Goal: Transaction & Acquisition: Purchase product/service

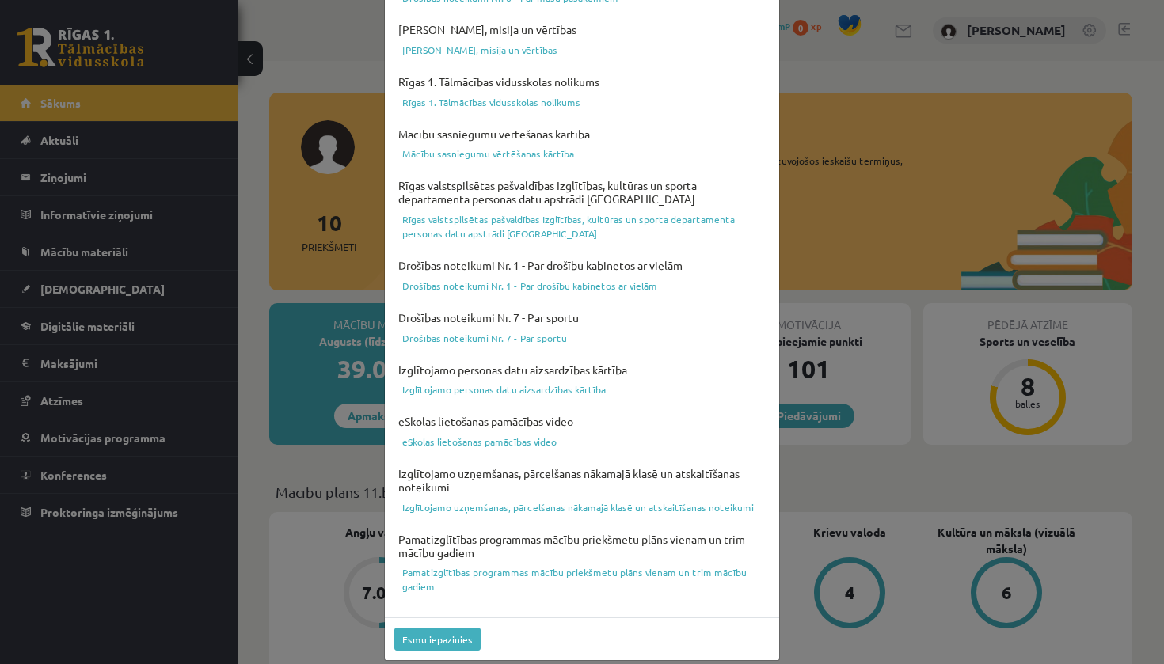
scroll to position [451, 0]
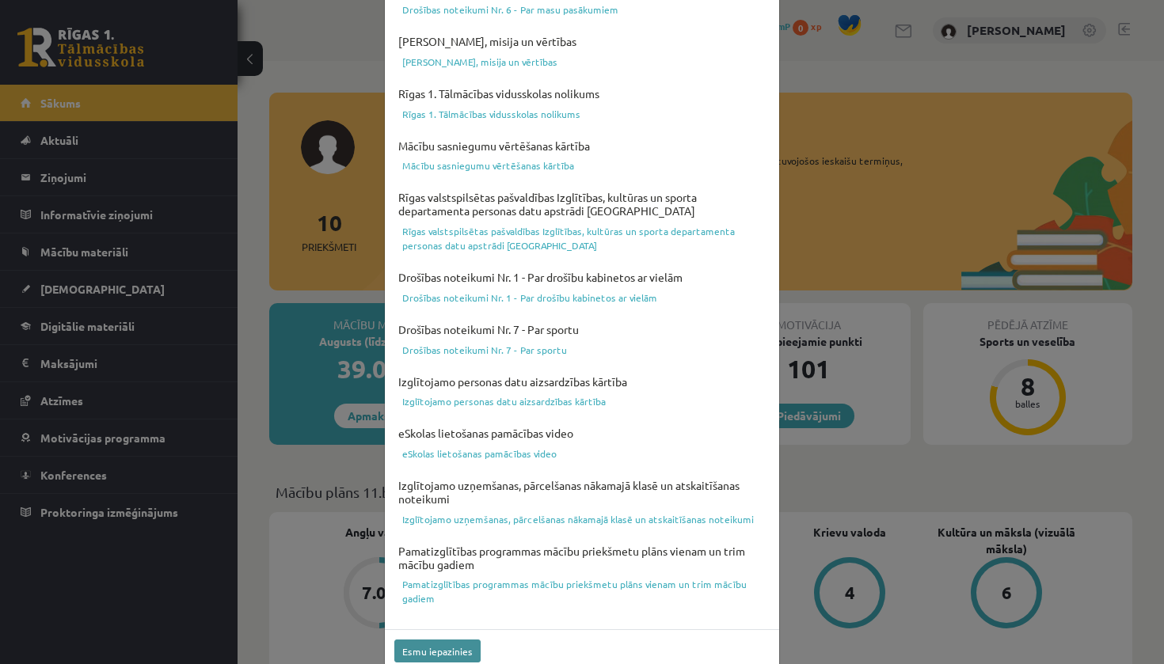
click at [436, 608] on button "Esmu iepazinies" at bounding box center [437, 651] width 86 height 23
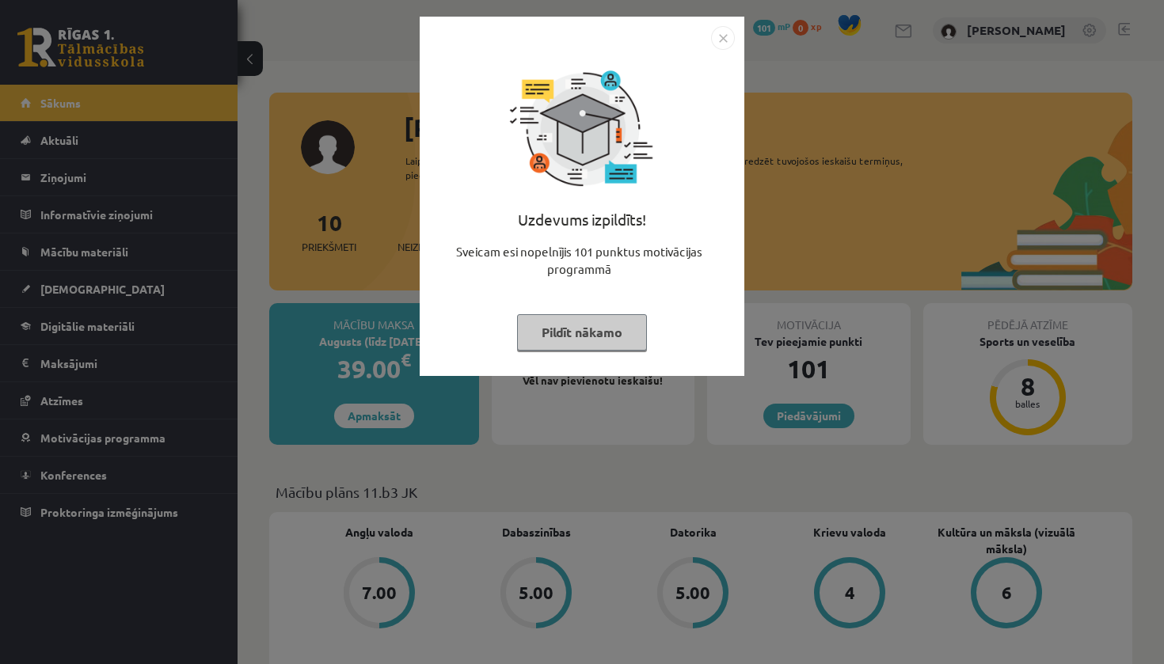
click at [728, 37] on img "Close" at bounding box center [723, 38] width 24 height 24
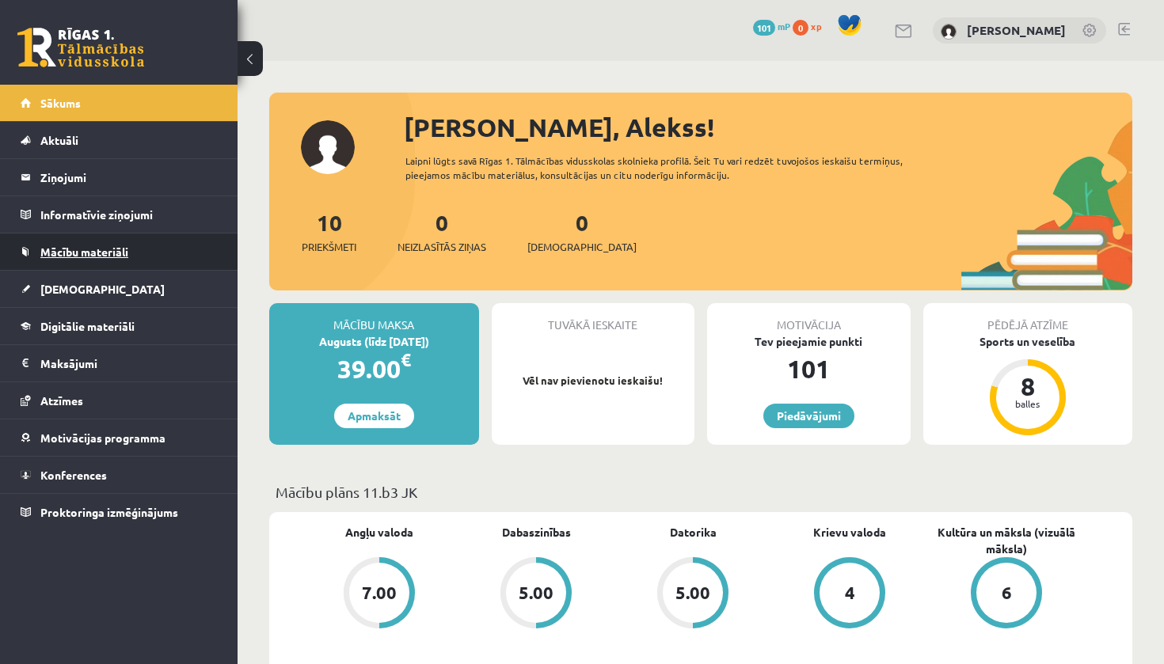
click at [95, 249] on span "Mācību materiāli" at bounding box center [84, 252] width 88 height 14
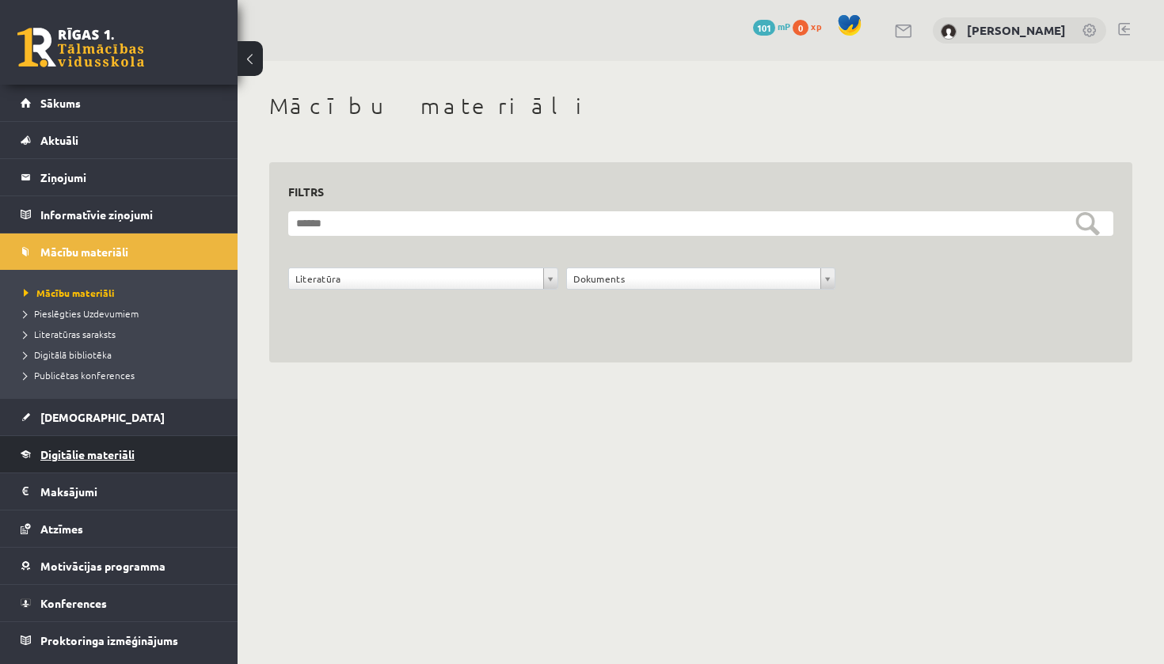
click at [94, 451] on span "Digitālie materiāli" at bounding box center [87, 454] width 94 height 14
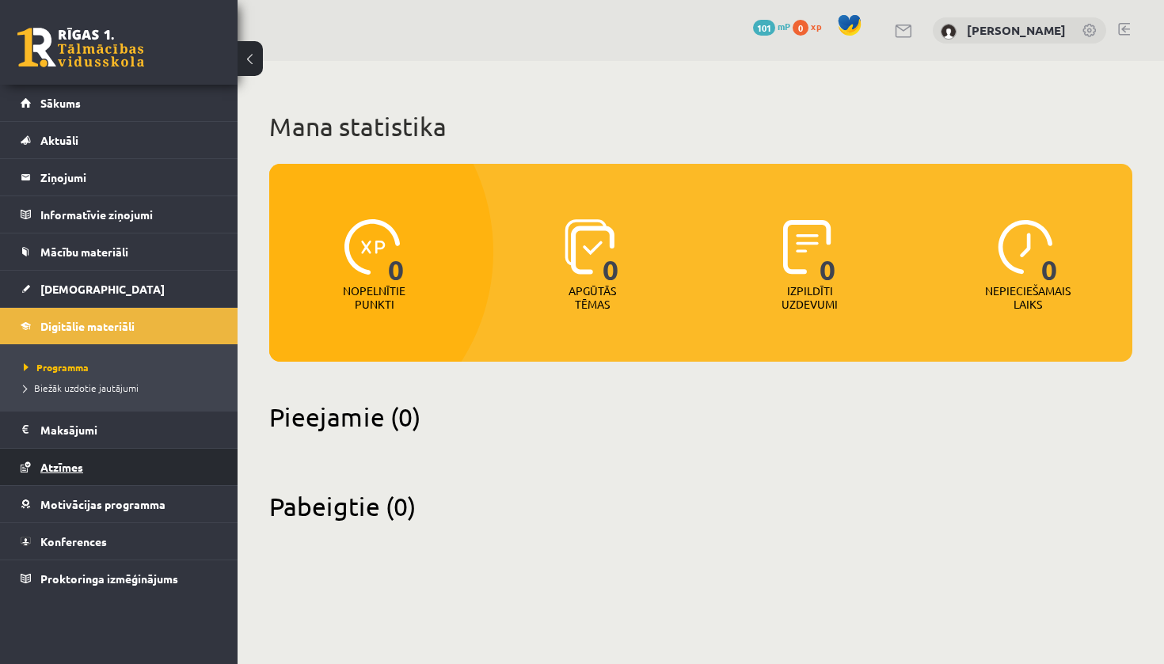
click at [63, 467] on span "Atzīmes" at bounding box center [61, 467] width 43 height 14
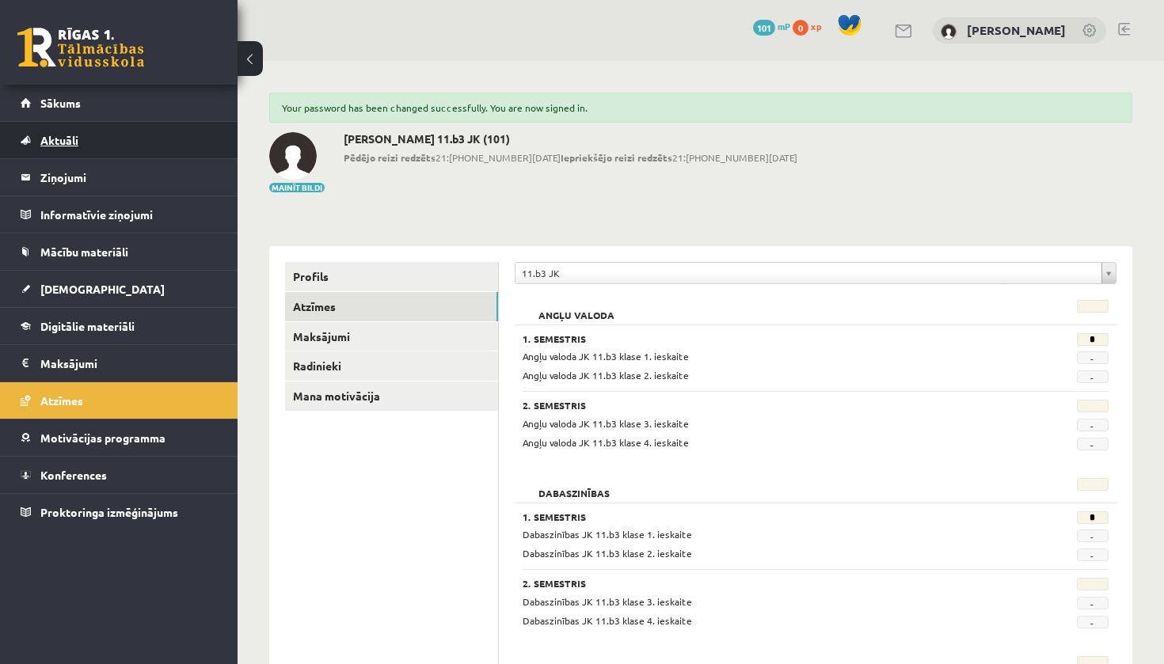
click at [69, 146] on span "Aktuāli" at bounding box center [59, 140] width 38 height 14
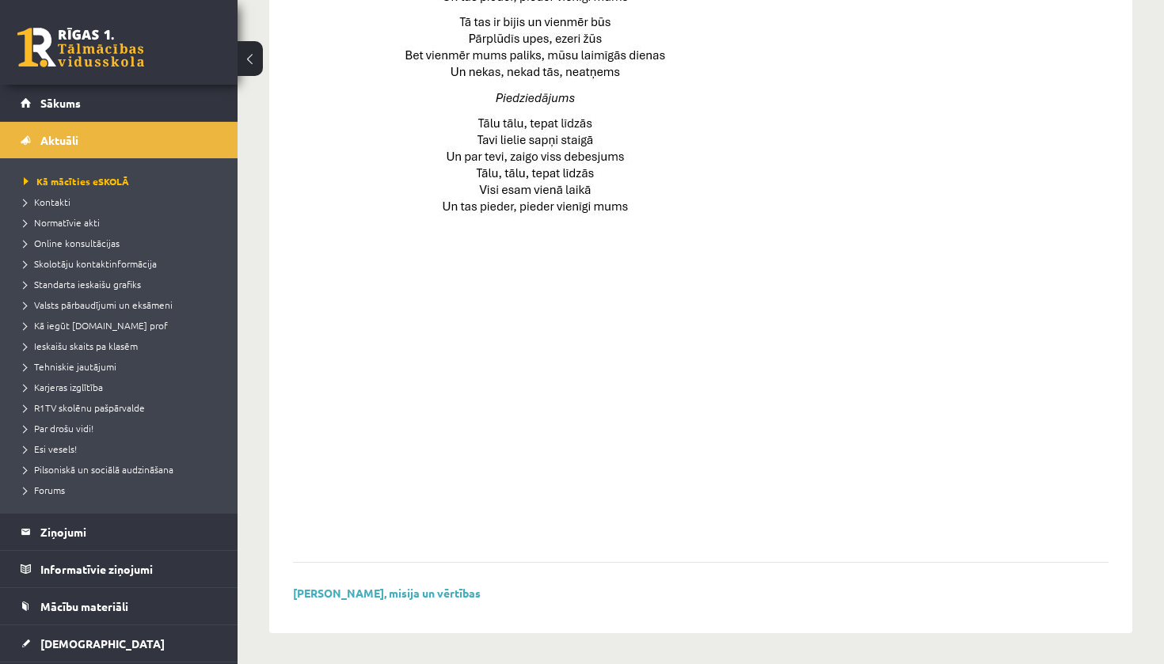
scroll to position [1058, 0]
click at [61, 261] on span "Skolotāju kontaktinformācija" at bounding box center [90, 263] width 133 height 13
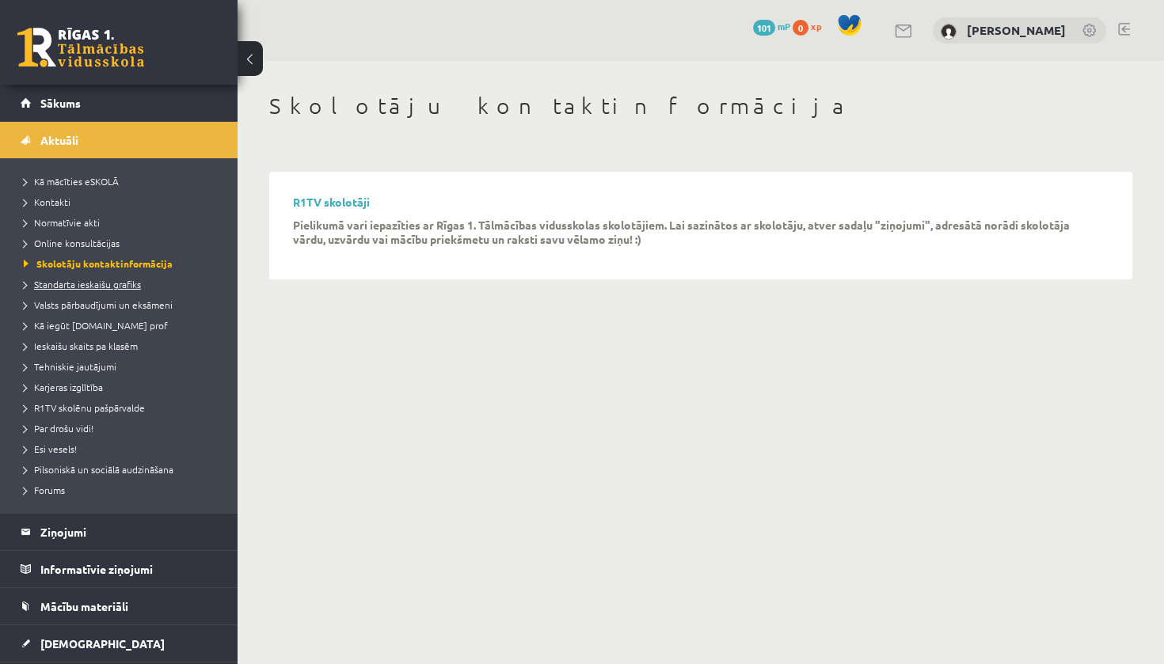
click at [127, 280] on span "Standarta ieskaišu grafiks" at bounding box center [82, 284] width 117 height 13
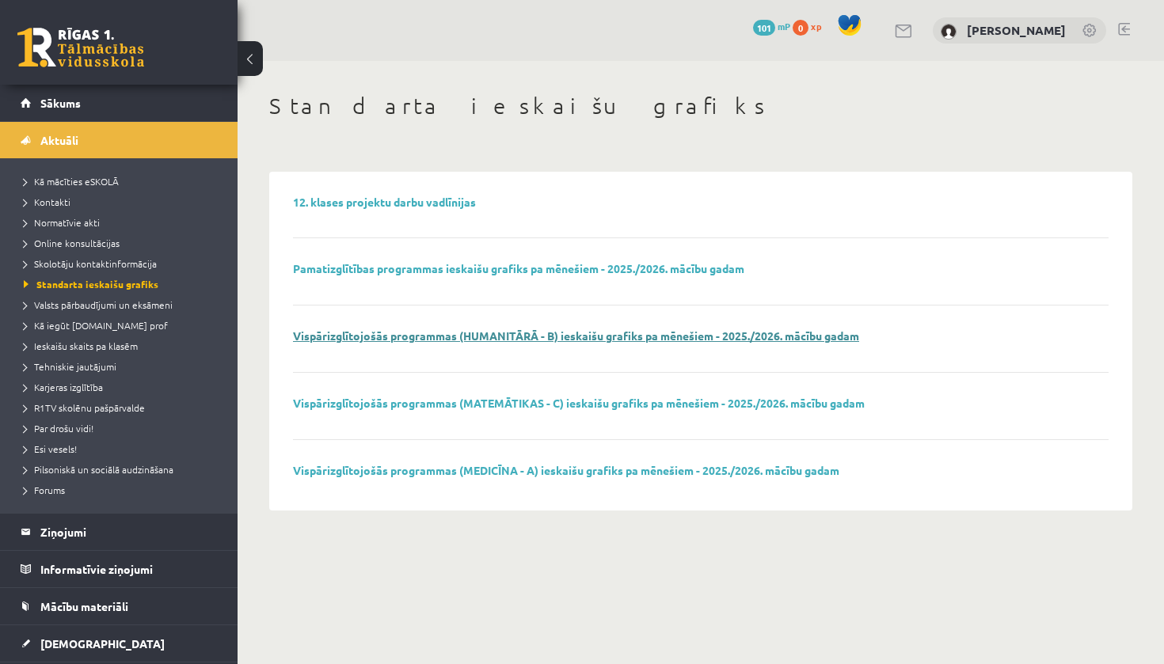
click at [390, 337] on link "Vispārizglītojošās programmas (HUMANITĀRĀ - B) ieskaišu grafiks pa mēnešiem - 2…" at bounding box center [576, 336] width 566 height 14
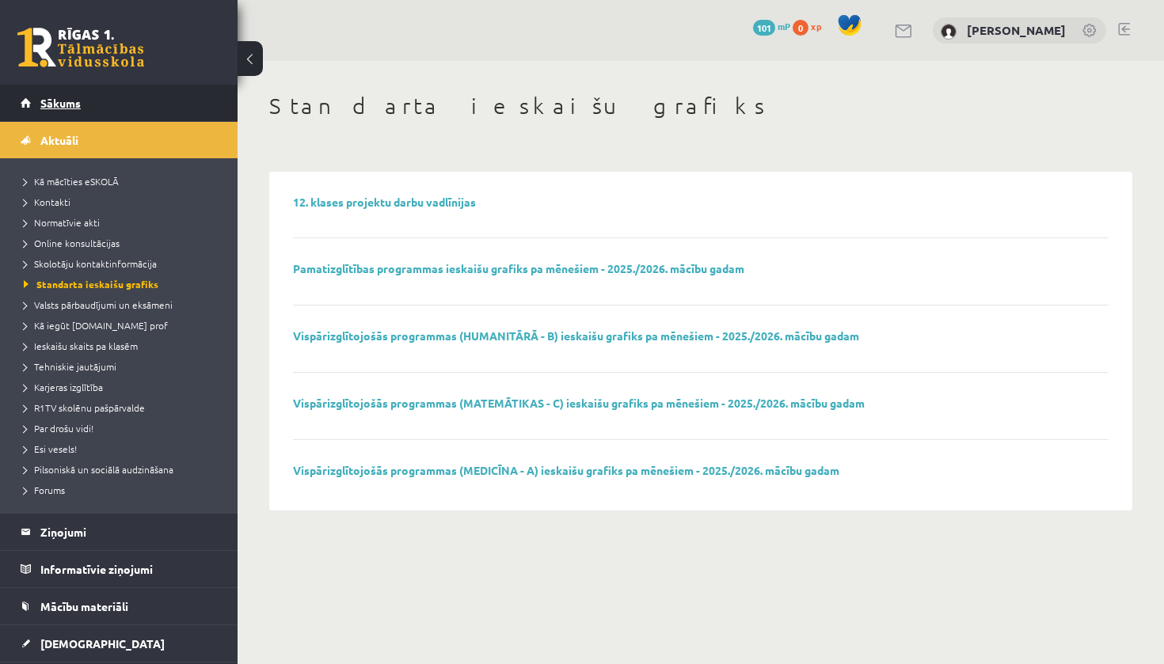
click at [63, 108] on span "Sākums" at bounding box center [60, 103] width 40 height 14
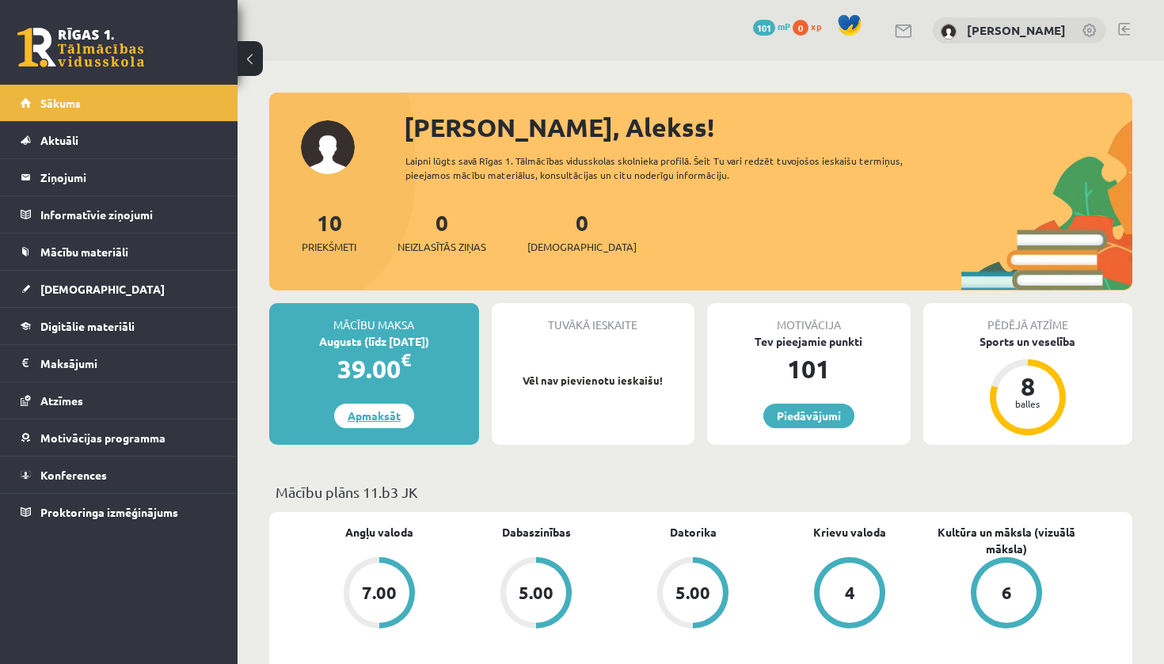
click at [359, 416] on link "Apmaksāt" at bounding box center [374, 416] width 80 height 25
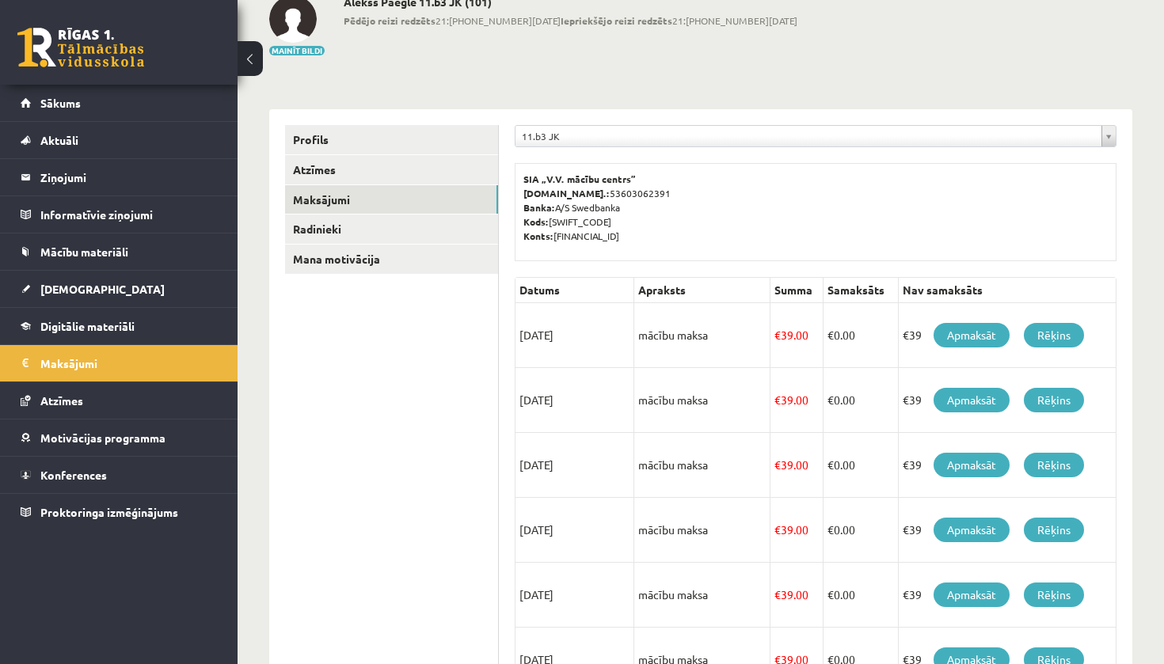
scroll to position [97, 0]
click at [962, 405] on link "Apmaksāt" at bounding box center [972, 401] width 76 height 25
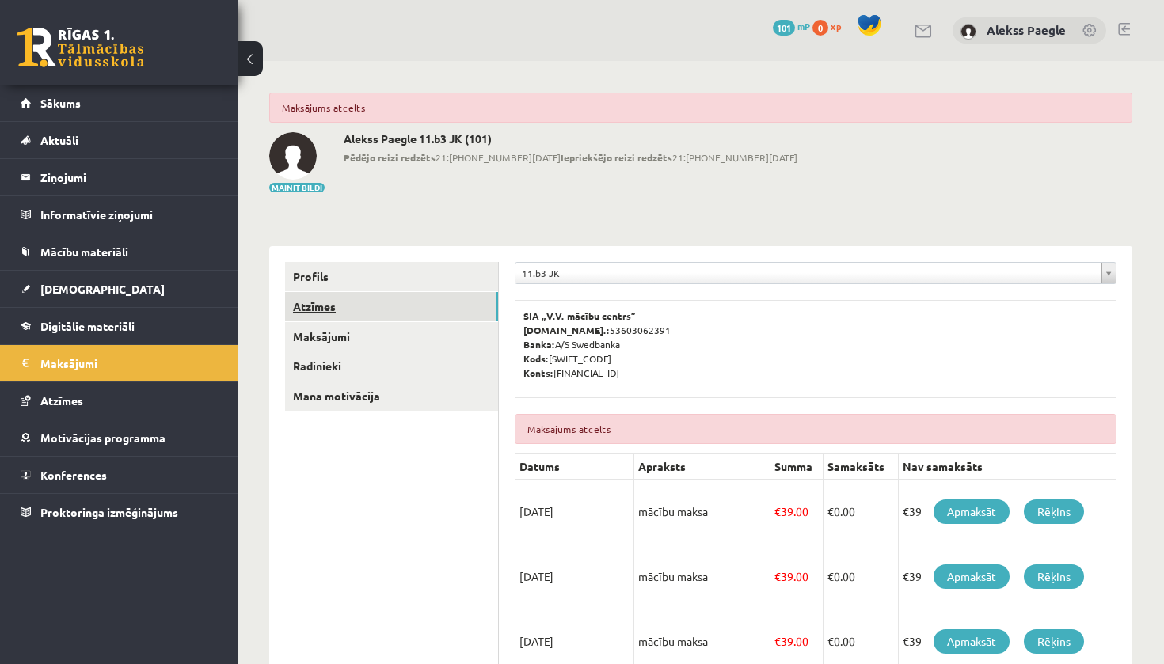
click at [326, 307] on link "Atzīmes" at bounding box center [391, 306] width 213 height 29
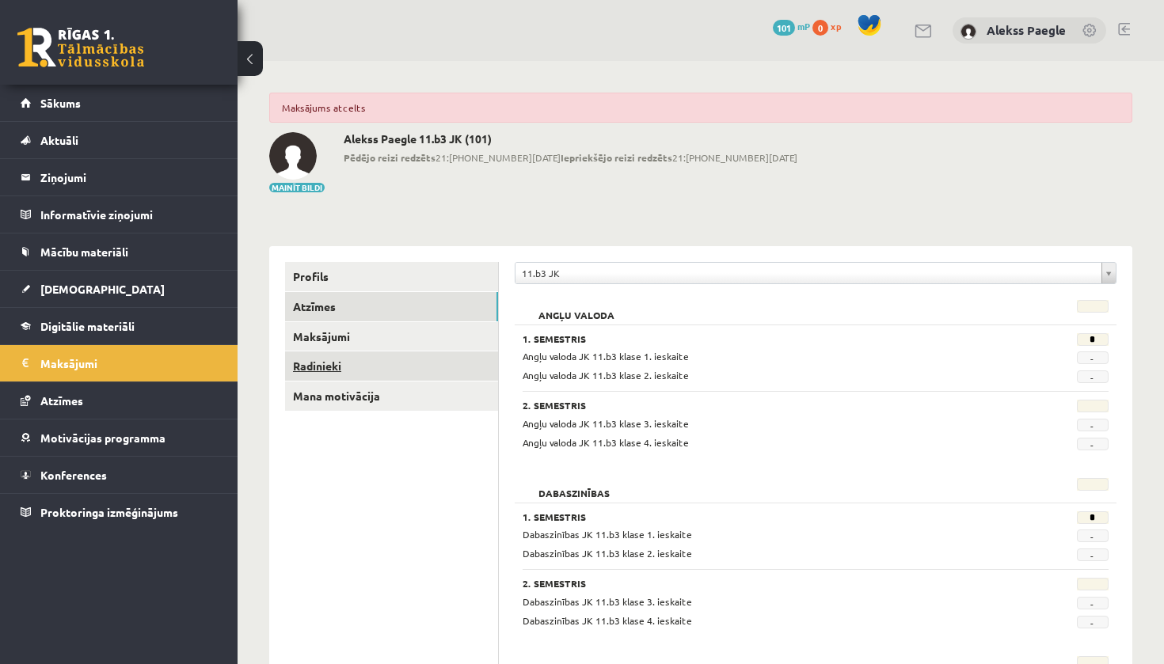
click at [315, 367] on link "Radinieki" at bounding box center [391, 366] width 213 height 29
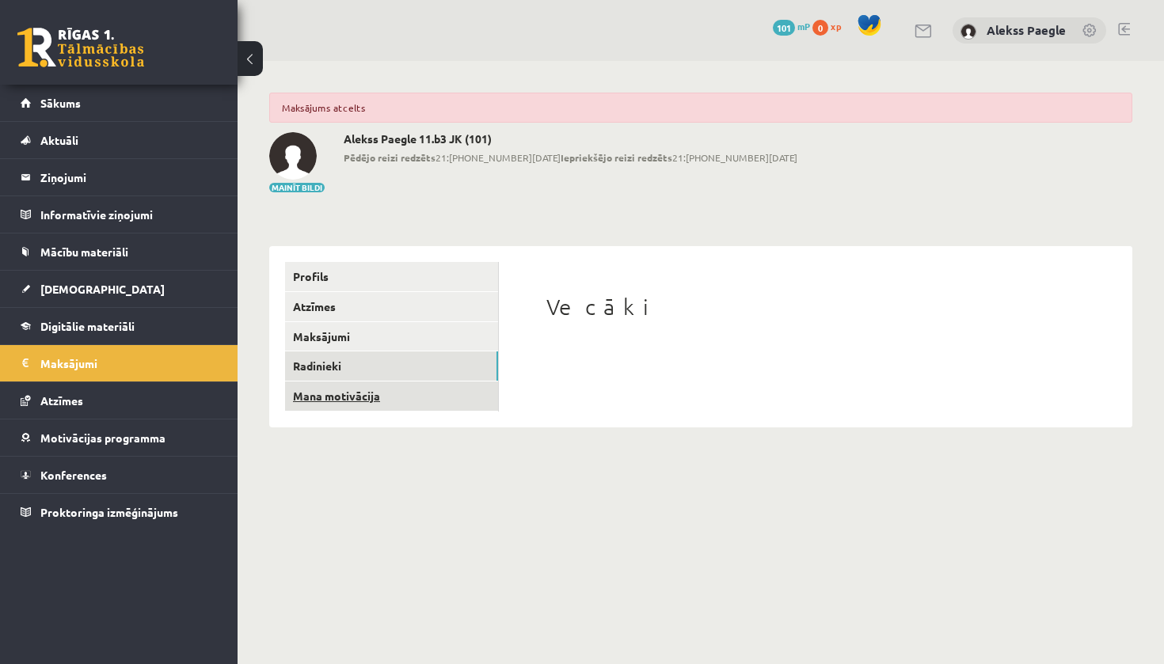
click at [318, 390] on link "Mana motivācija" at bounding box center [391, 396] width 213 height 29
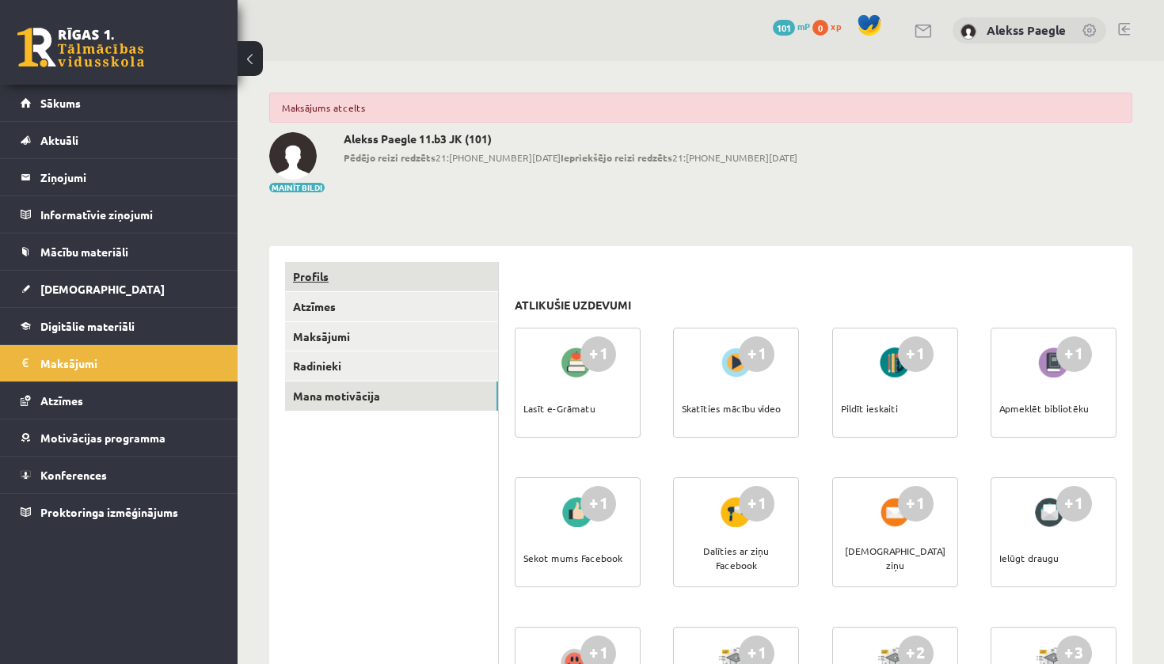
click at [306, 270] on link "Profils" at bounding box center [391, 276] width 213 height 29
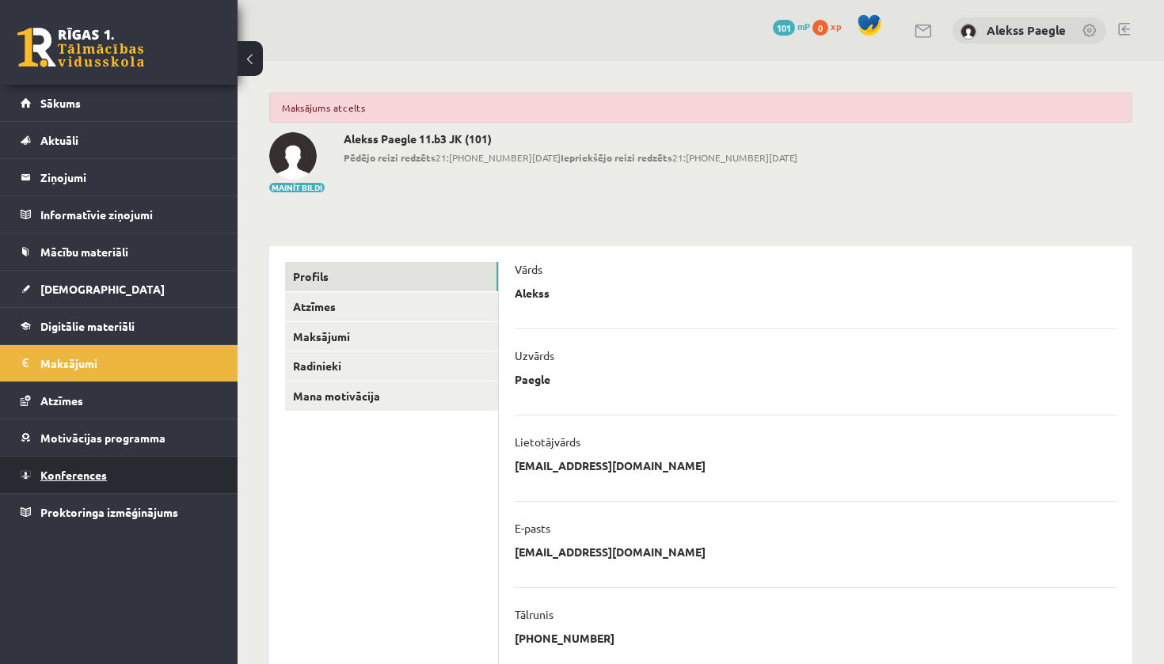
click at [81, 480] on span "Konferences" at bounding box center [73, 475] width 67 height 14
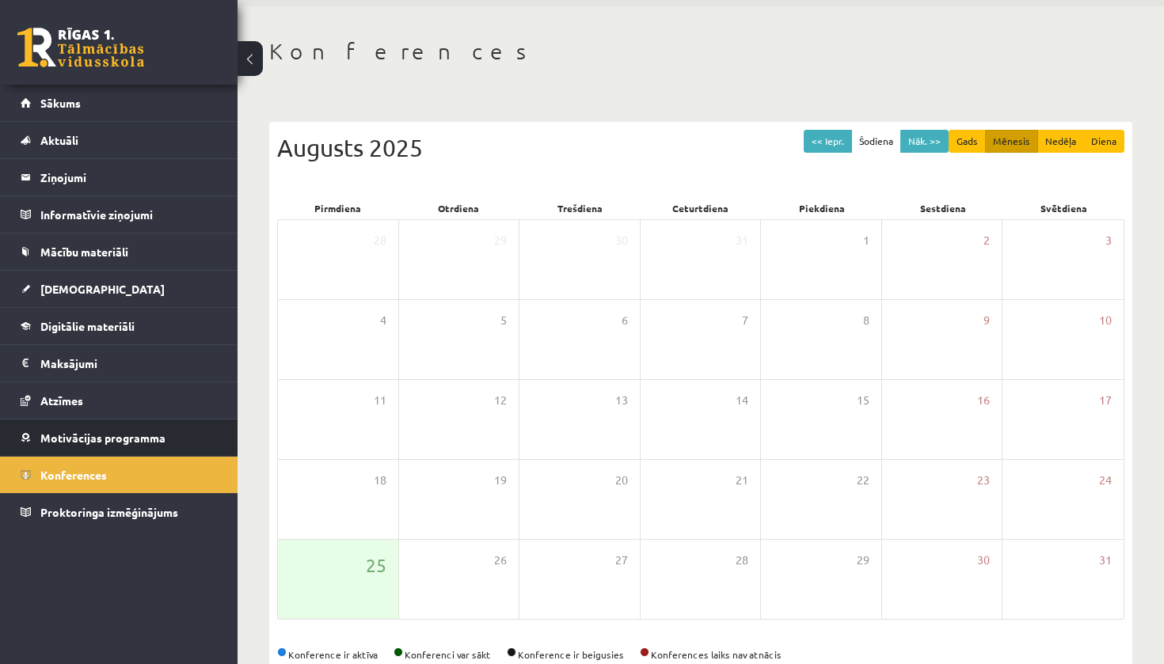
scroll to position [89, 0]
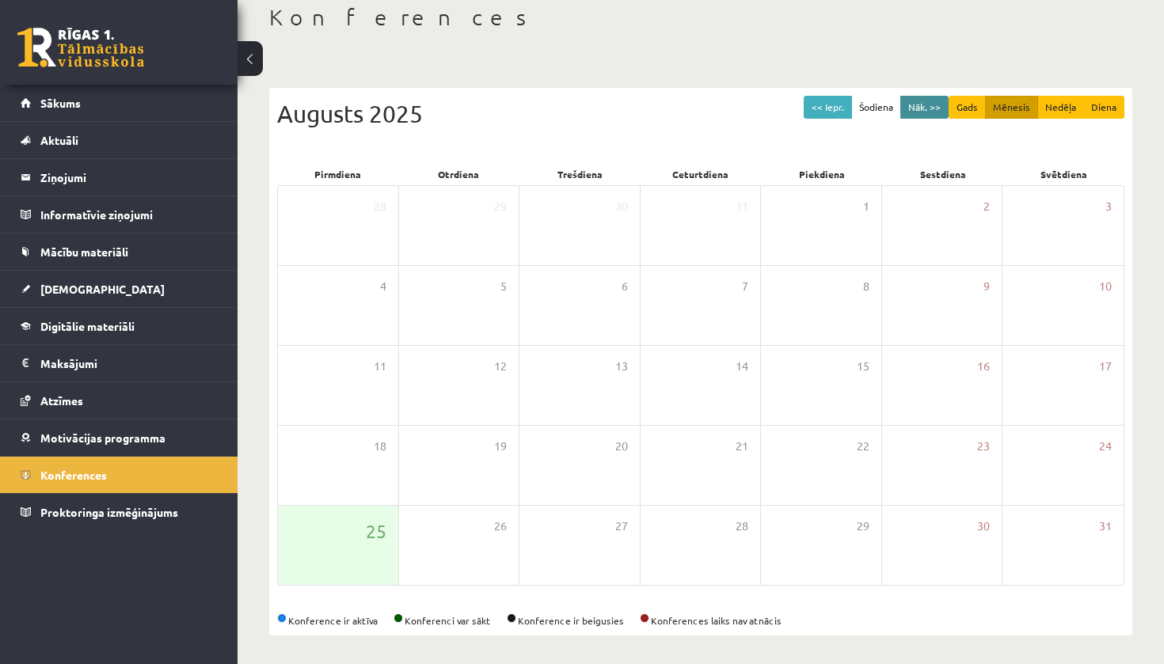
click at [923, 108] on button "Nāk. >>" at bounding box center [924, 107] width 48 height 23
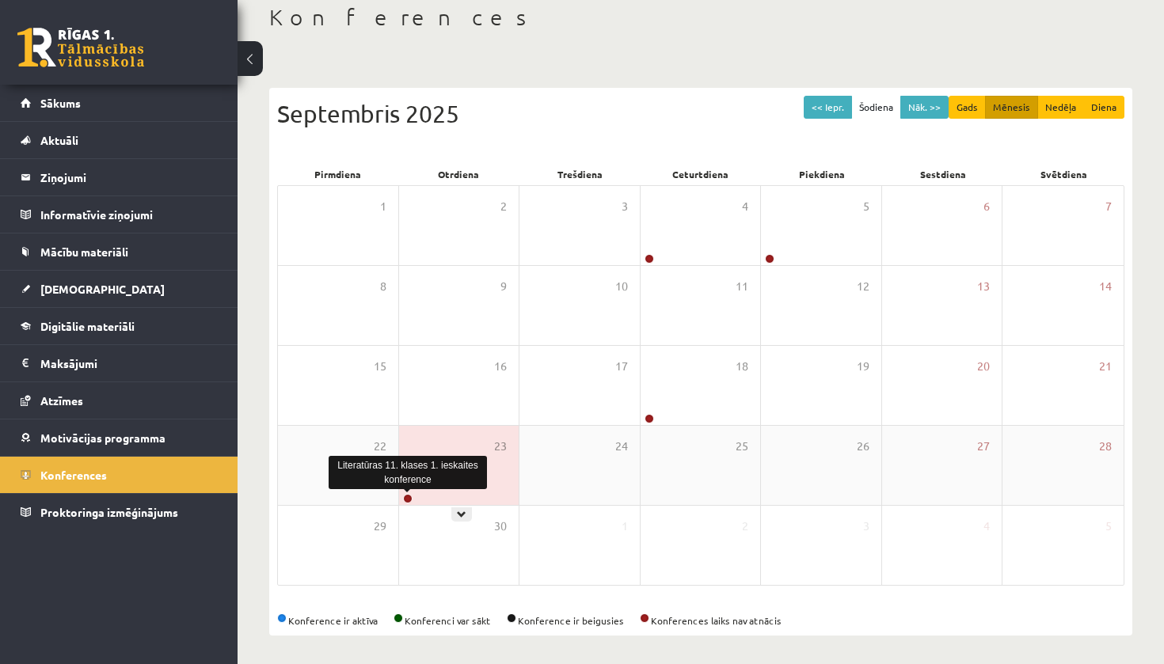
click at [408, 495] on link at bounding box center [408, 499] width 10 height 10
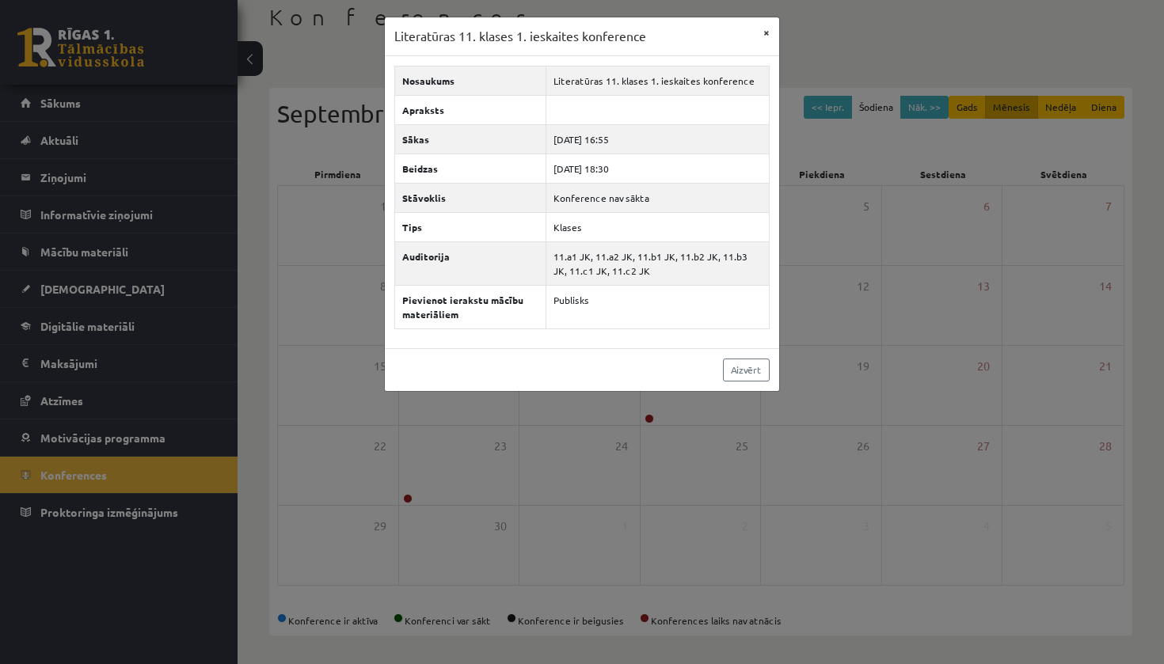
click at [767, 31] on button "×" at bounding box center [766, 32] width 25 height 30
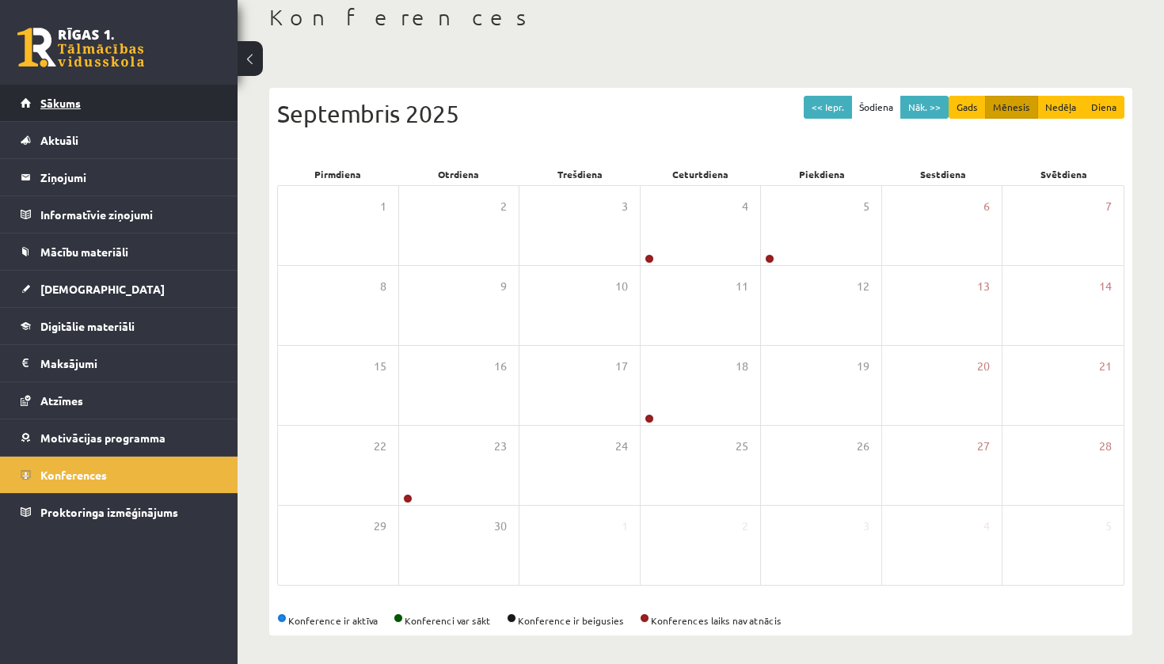
click at [45, 99] on span "Sākums" at bounding box center [60, 103] width 40 height 14
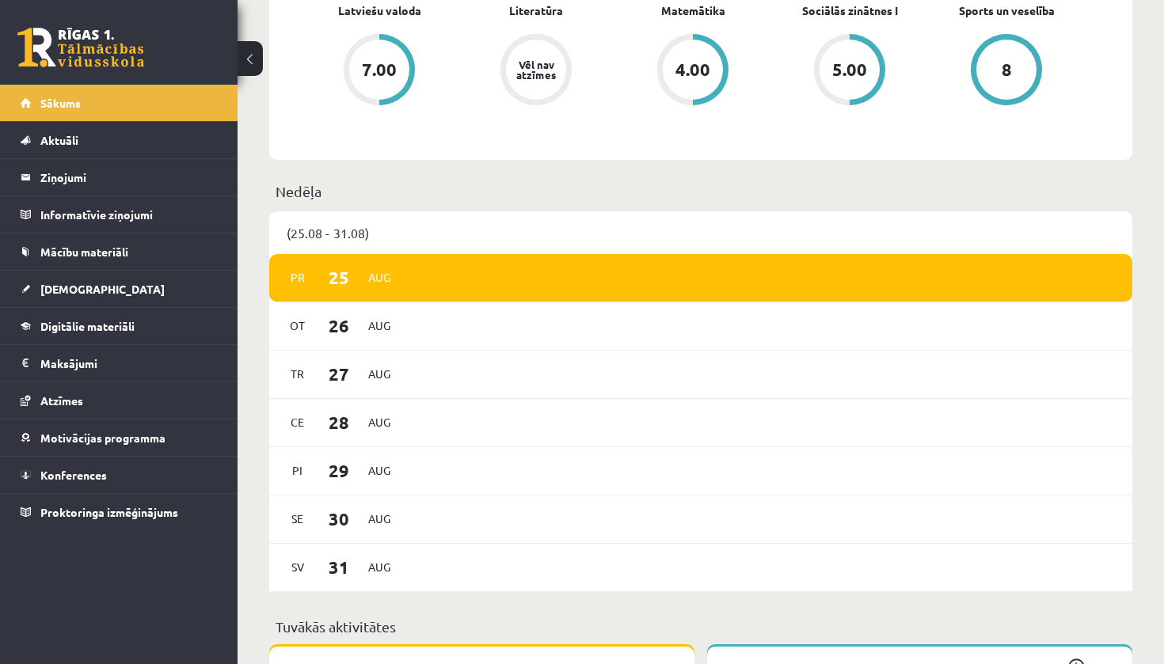
scroll to position [678, 0]
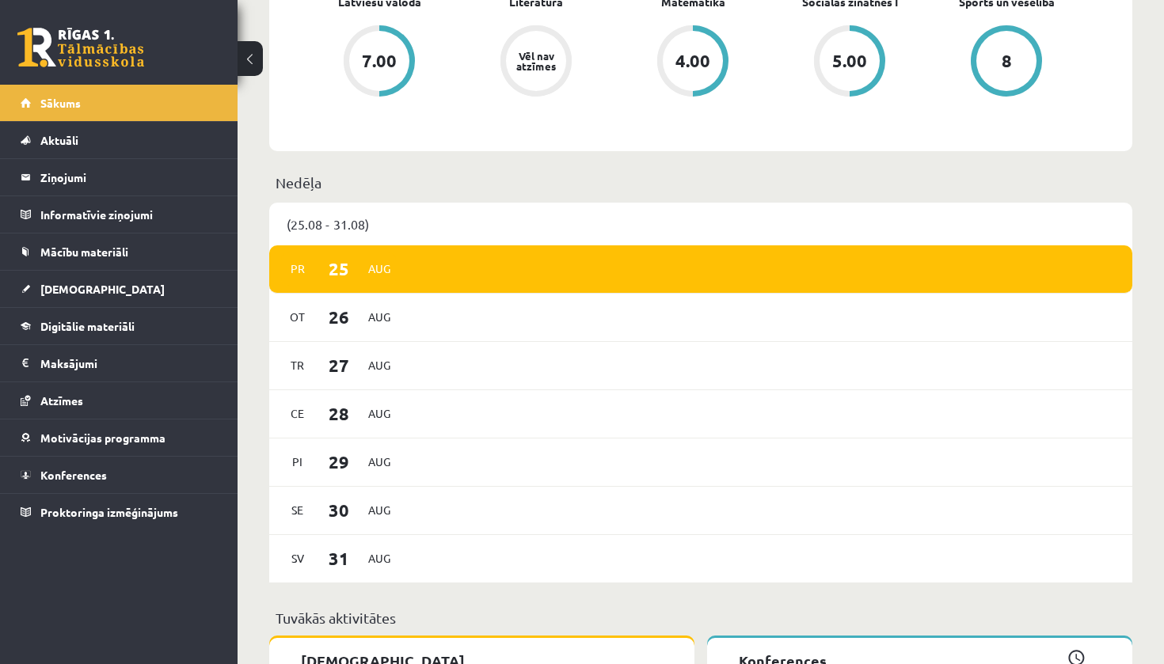
click at [75, 56] on link at bounding box center [80, 48] width 127 height 40
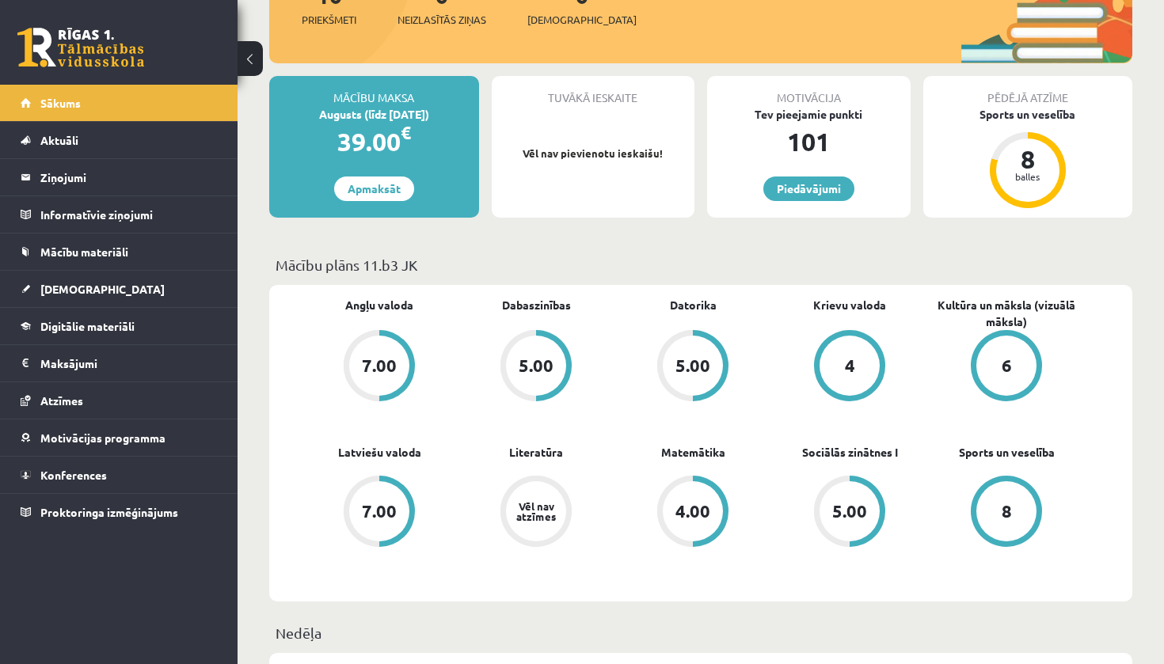
scroll to position [143, 0]
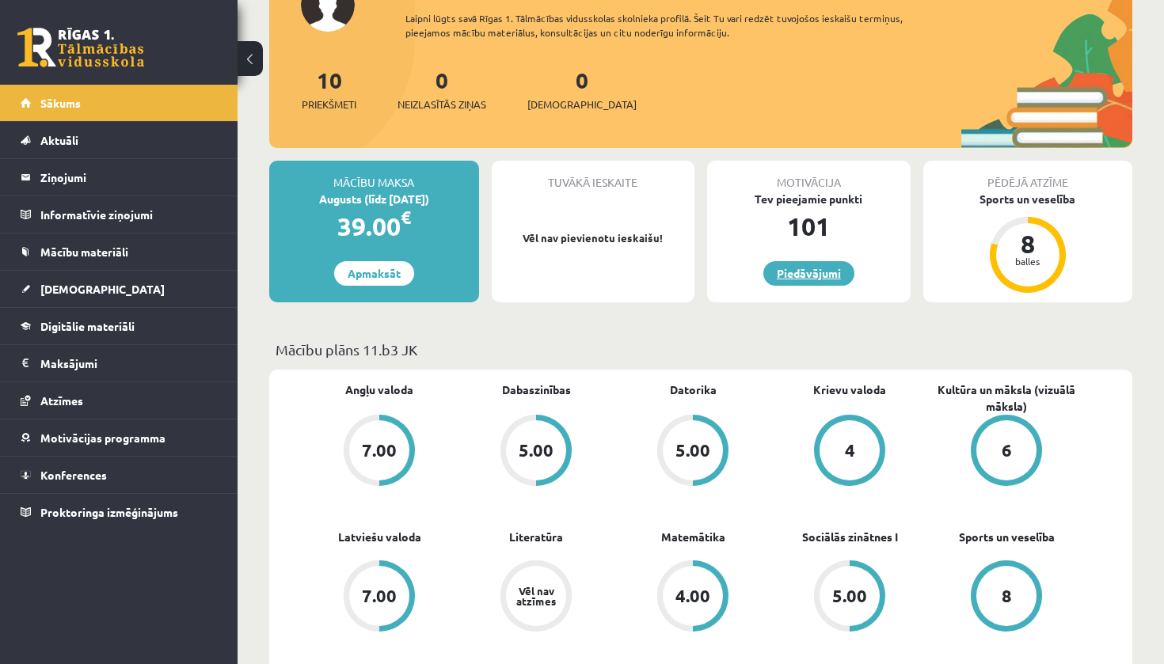
click at [802, 277] on link "Piedāvājumi" at bounding box center [808, 273] width 91 height 25
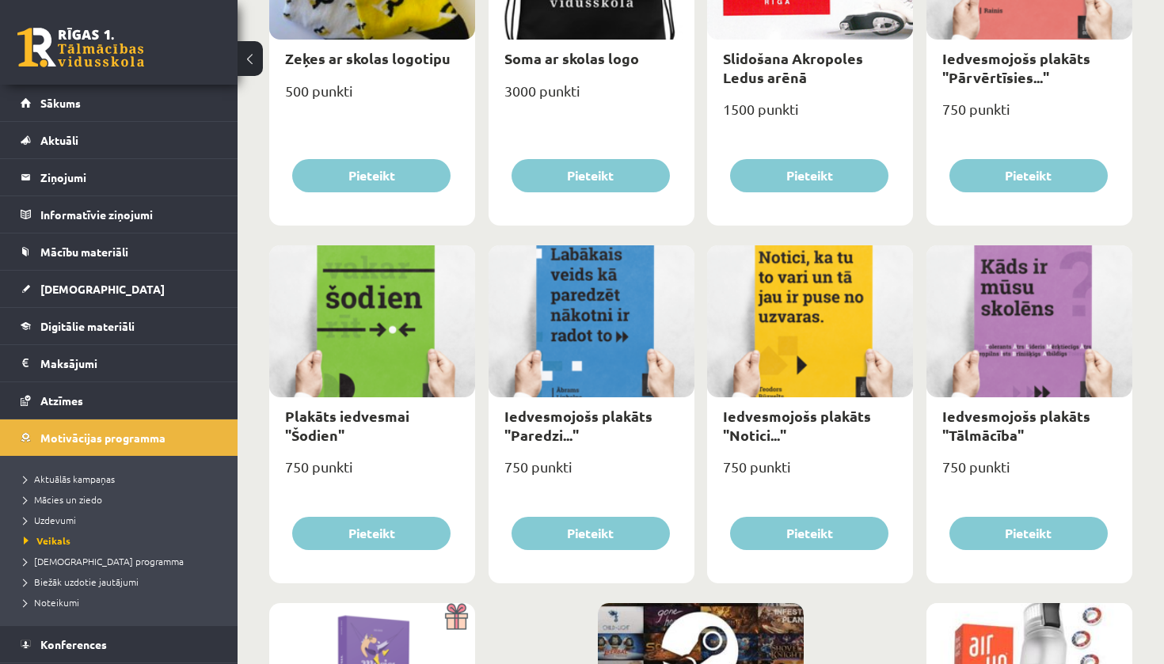
scroll to position [1241, 0]
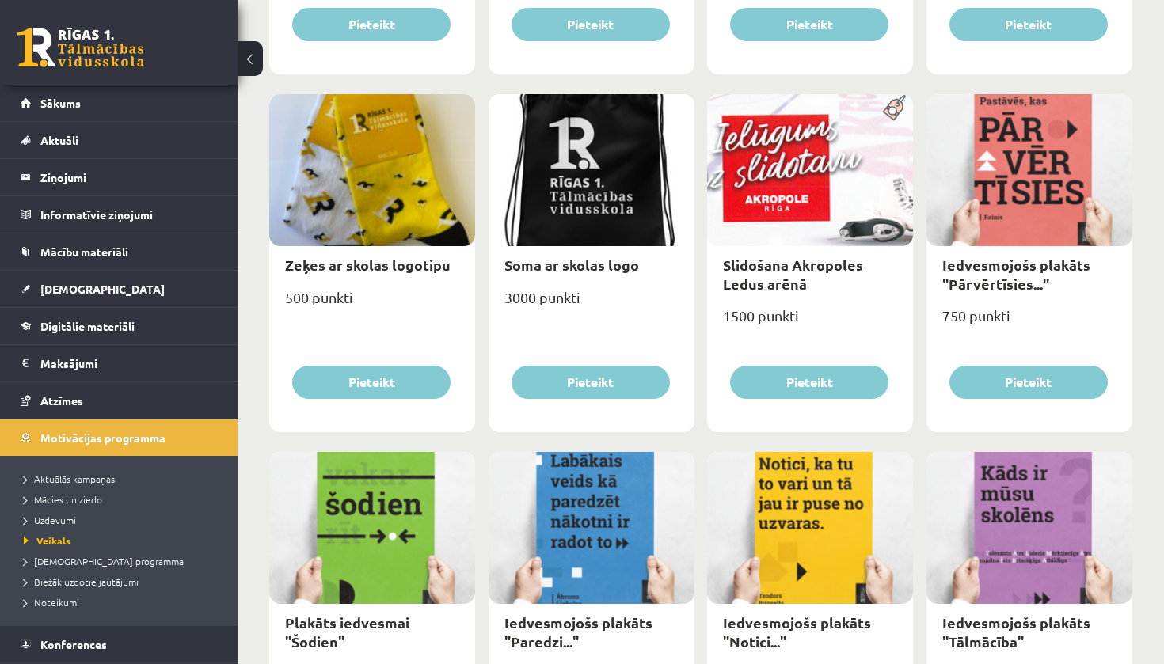
click at [601, 238] on div at bounding box center [592, 170] width 206 height 152
click at [601, 260] on link "Soma ar skolas logo" at bounding box center [571, 265] width 135 height 18
type input "*"
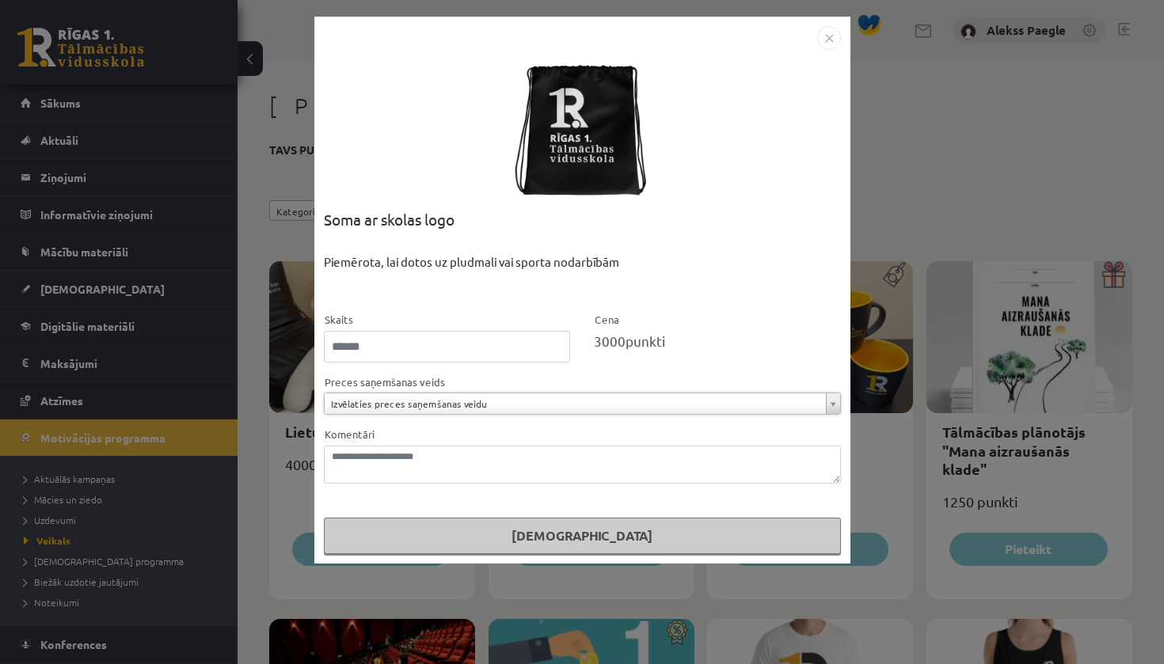
click at [825, 37] on img "Close" at bounding box center [829, 38] width 24 height 24
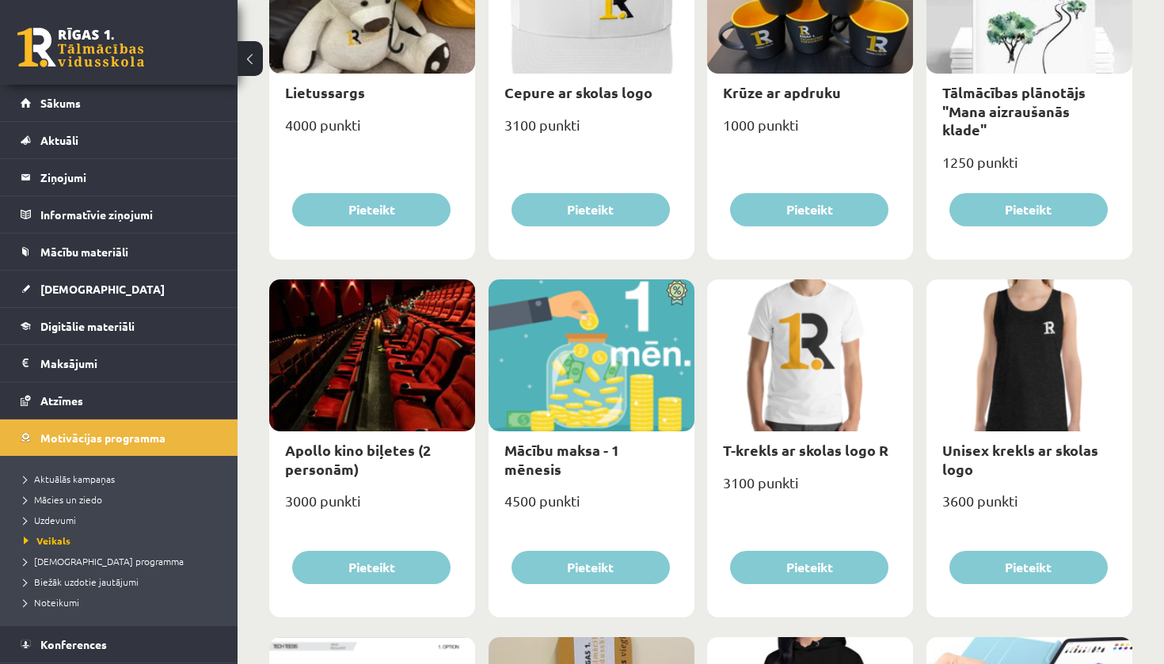
scroll to position [334, 0]
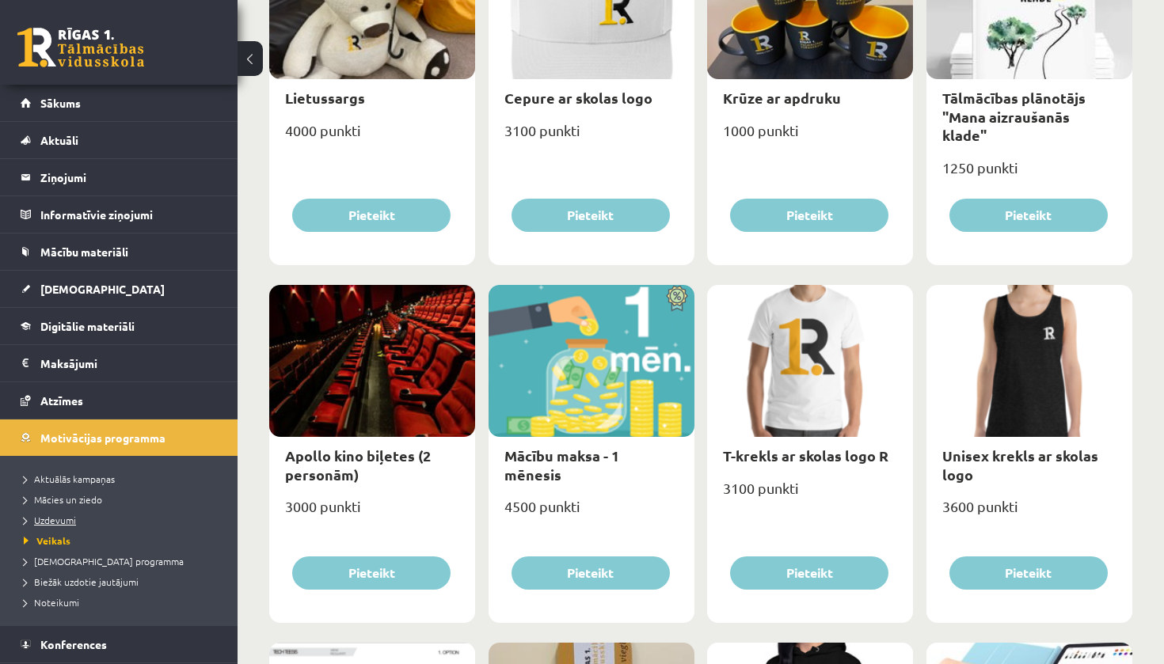
click at [62, 517] on span "Uzdevumi" at bounding box center [50, 520] width 52 height 13
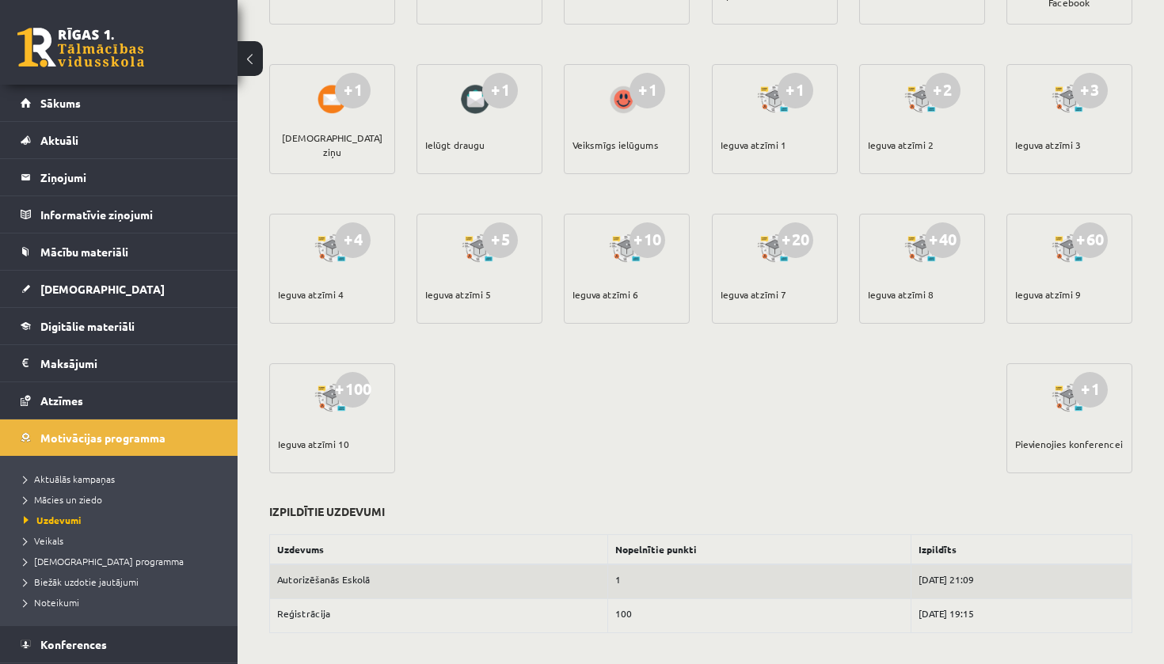
scroll to position [314, 0]
click at [52, 102] on span "Sākums" at bounding box center [60, 103] width 40 height 14
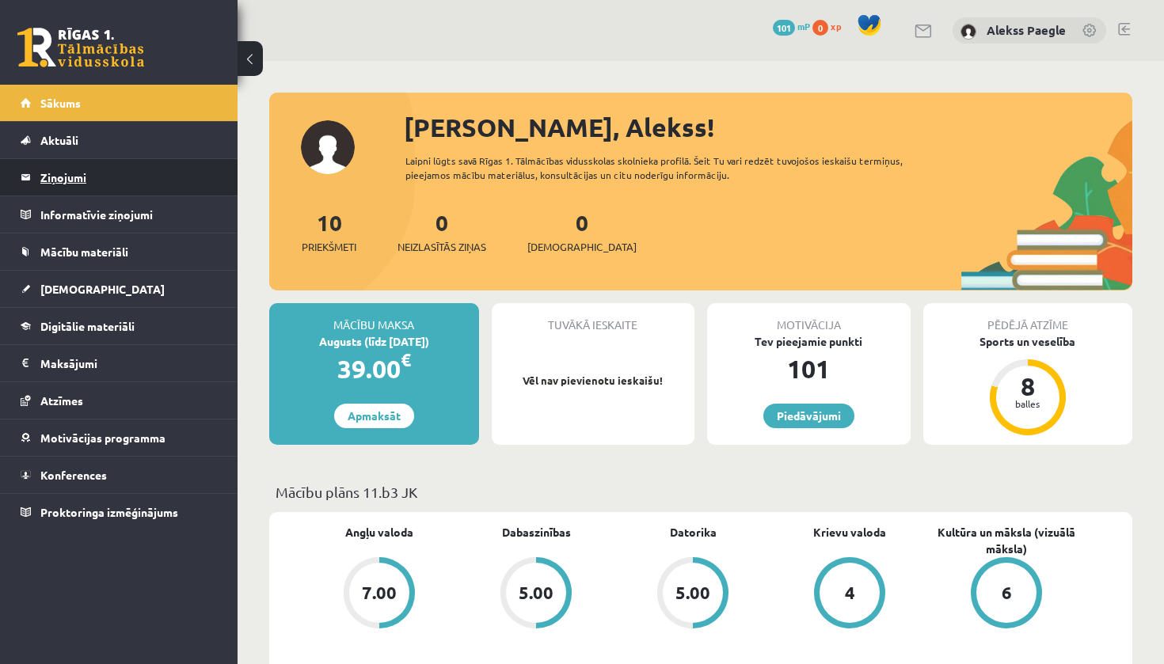
click at [74, 183] on legend "Ziņojumi 0" at bounding box center [128, 177] width 177 height 36
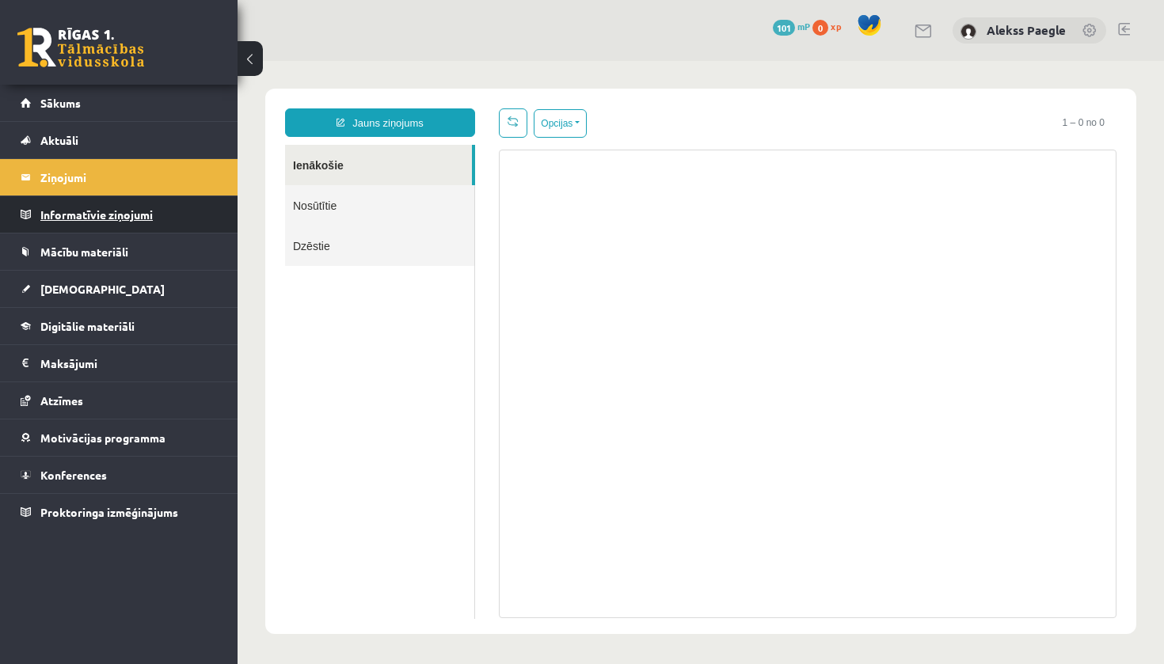
click at [127, 207] on legend "Informatīvie ziņojumi 0" at bounding box center [128, 214] width 177 height 36
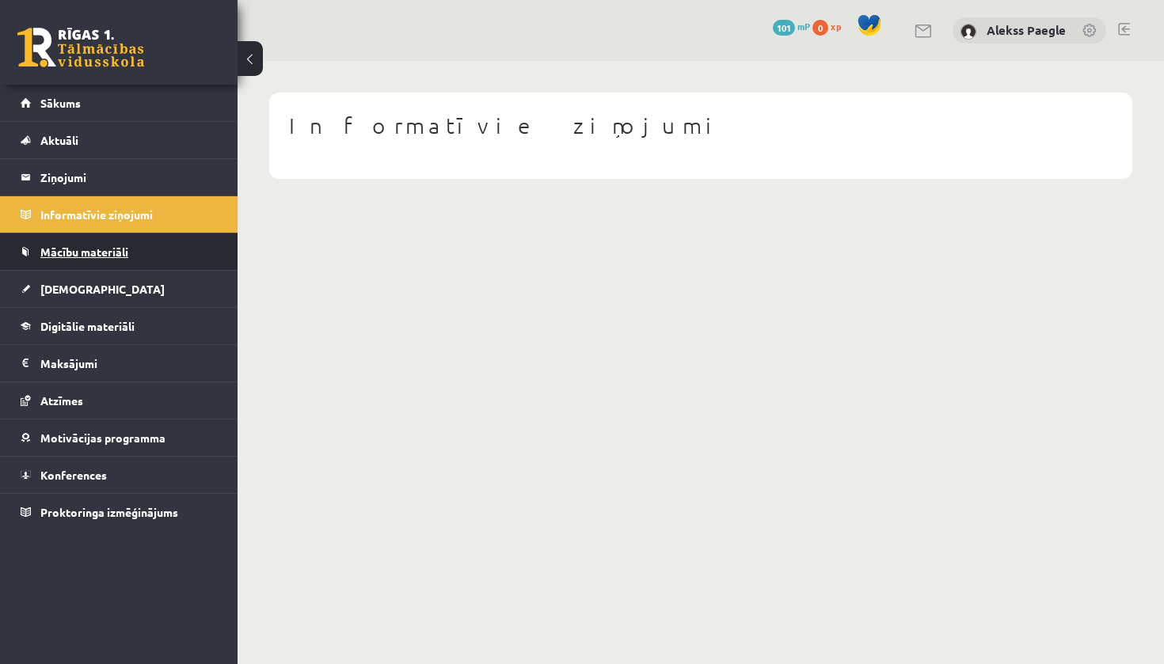
click at [105, 251] on span "Mācību materiāli" at bounding box center [84, 252] width 88 height 14
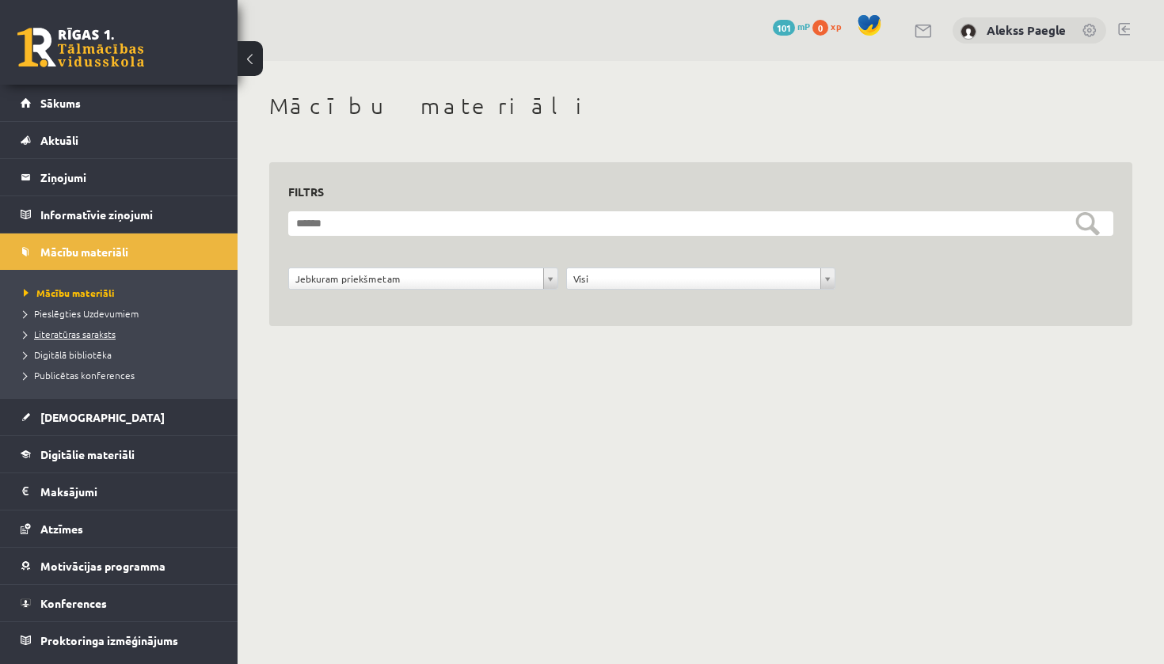
click at [100, 336] on span "Literatūras saraksts" at bounding box center [70, 334] width 92 height 13
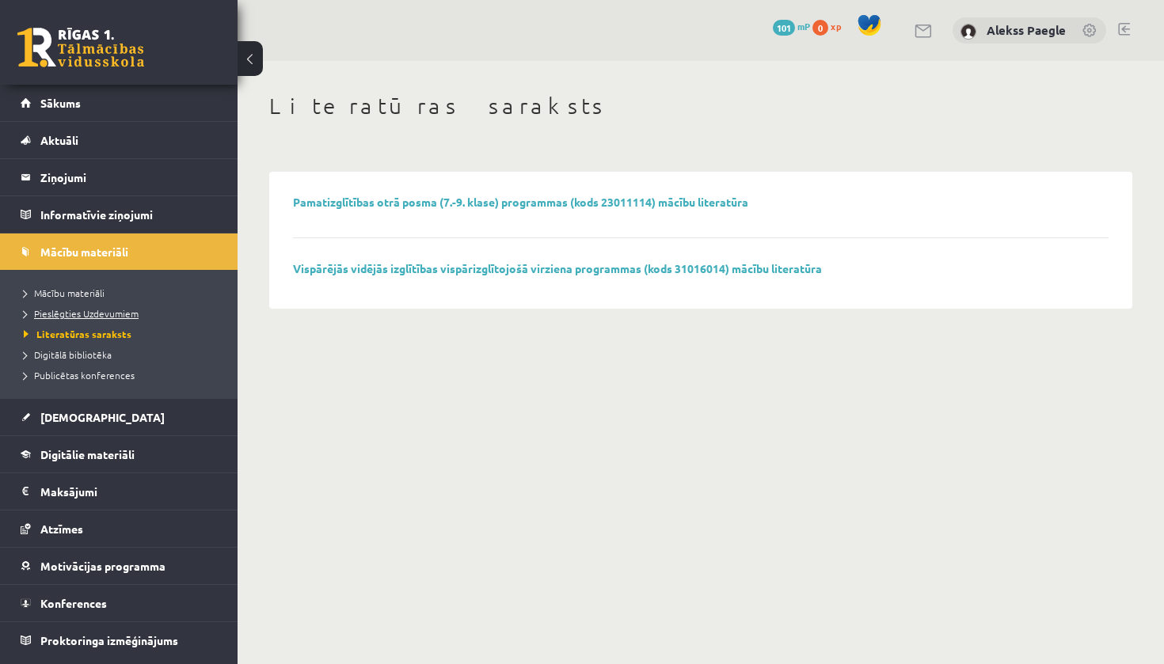
click at [88, 311] on span "Pieslēgties Uzdevumiem" at bounding box center [81, 313] width 115 height 13
click at [89, 290] on span "Mācību materiāli" at bounding box center [64, 293] width 81 height 13
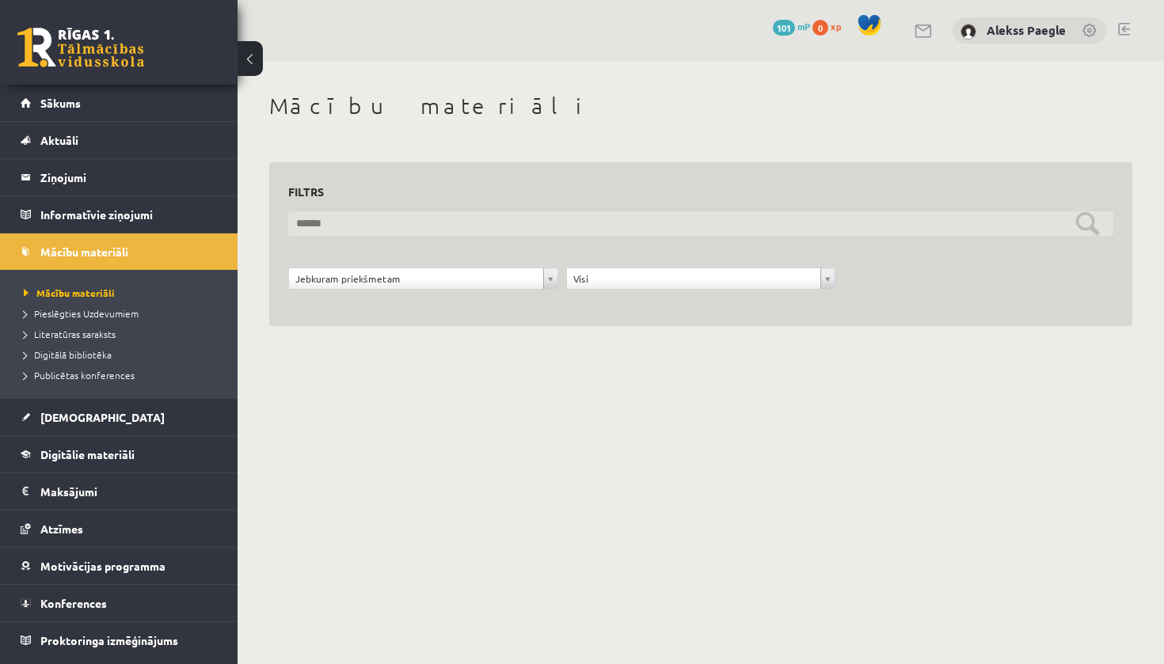
click at [477, 228] on input "text" at bounding box center [700, 223] width 825 height 25
